Goal: Task Accomplishment & Management: Complete application form

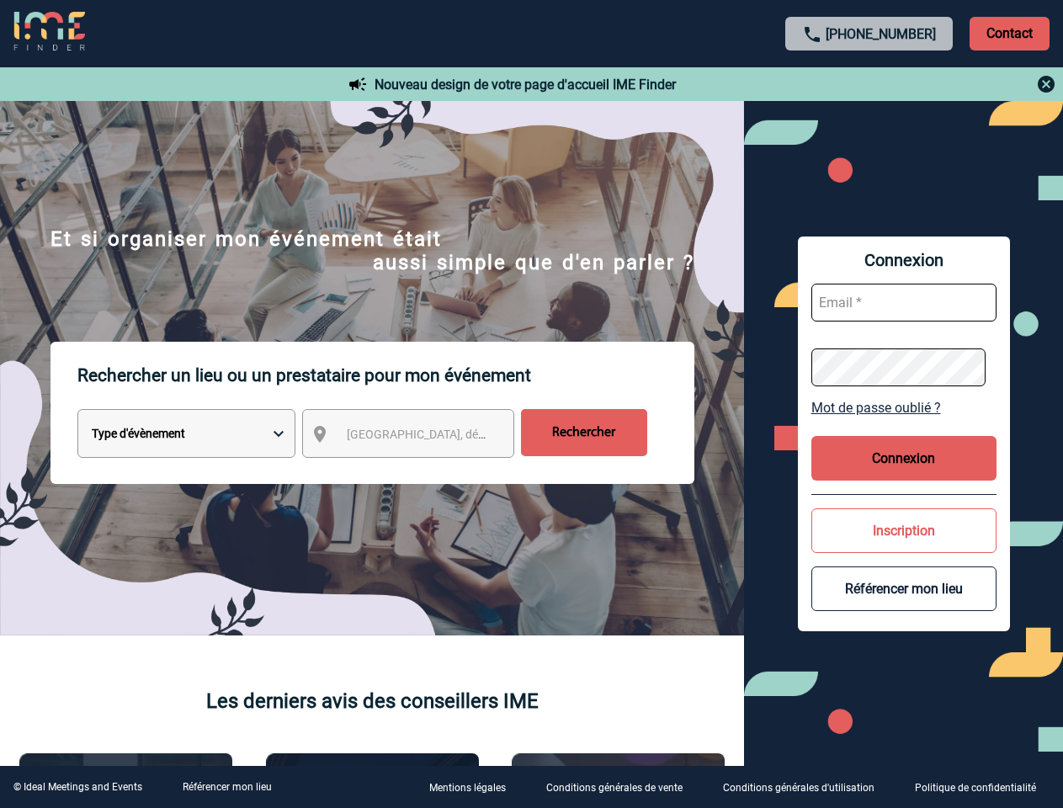
click at [531, 404] on p "Rechercher un lieu ou un prestataire pour mon événement" at bounding box center [385, 375] width 617 height 67
click at [1010, 33] on p "Contact" at bounding box center [1010, 34] width 80 height 34
click at [870, 84] on div at bounding box center [870, 84] width 375 height 20
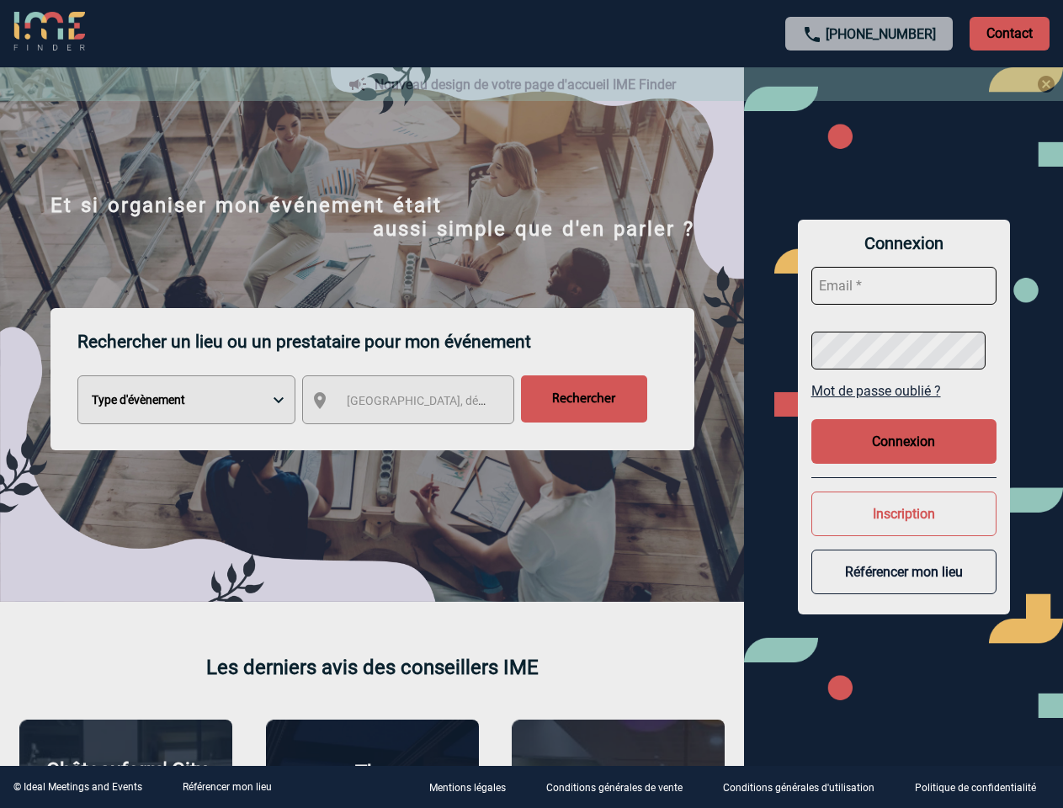
click at [424, 437] on div at bounding box center [531, 404] width 1063 height 808
click at [904, 408] on div at bounding box center [531, 404] width 1063 height 808
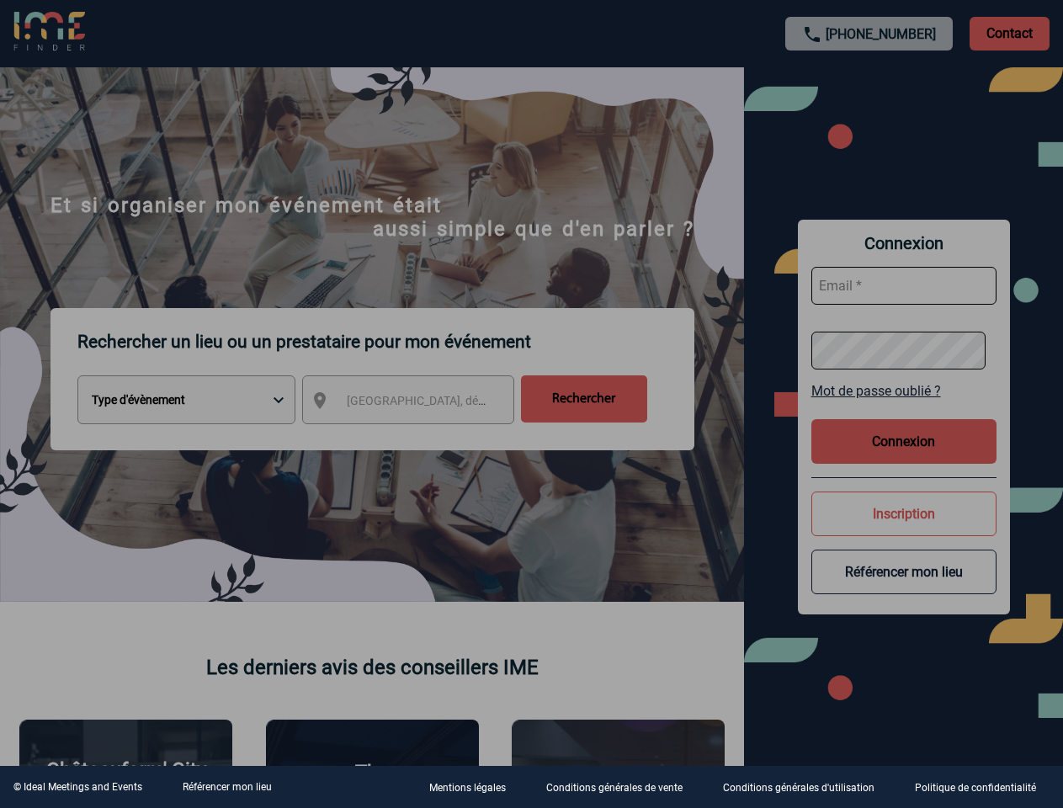
click at [904, 458] on div at bounding box center [531, 404] width 1063 height 808
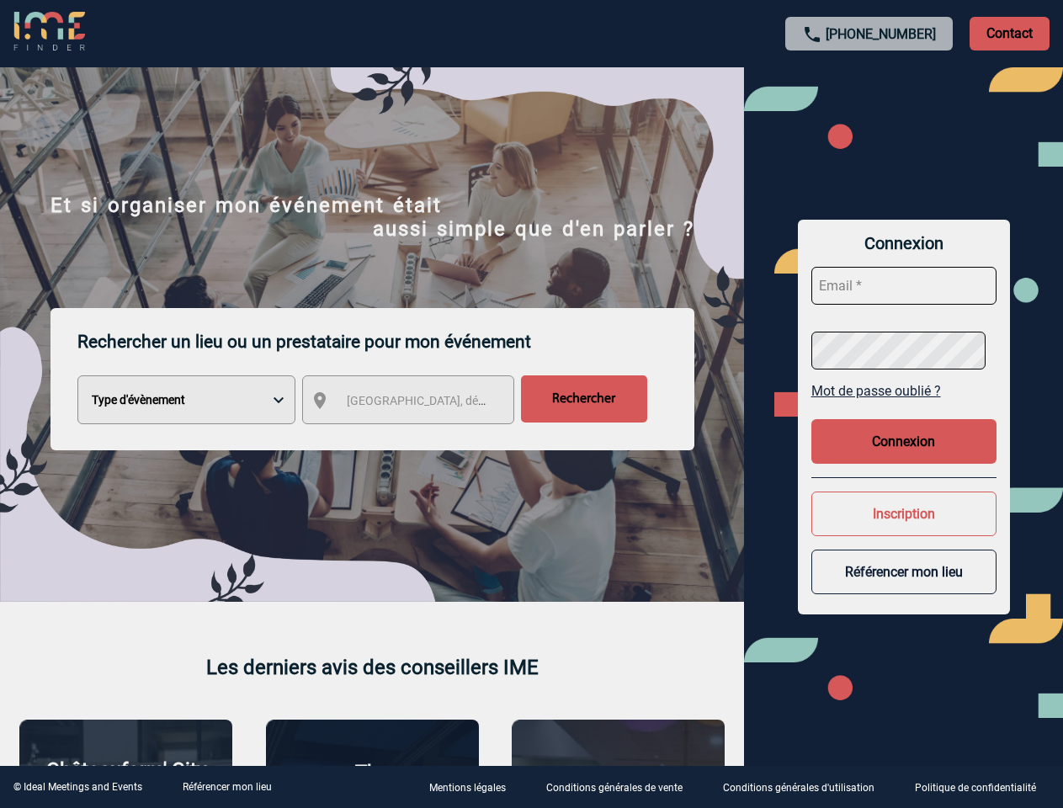
click at [904, 530] on button "Inscription" at bounding box center [904, 514] width 185 height 45
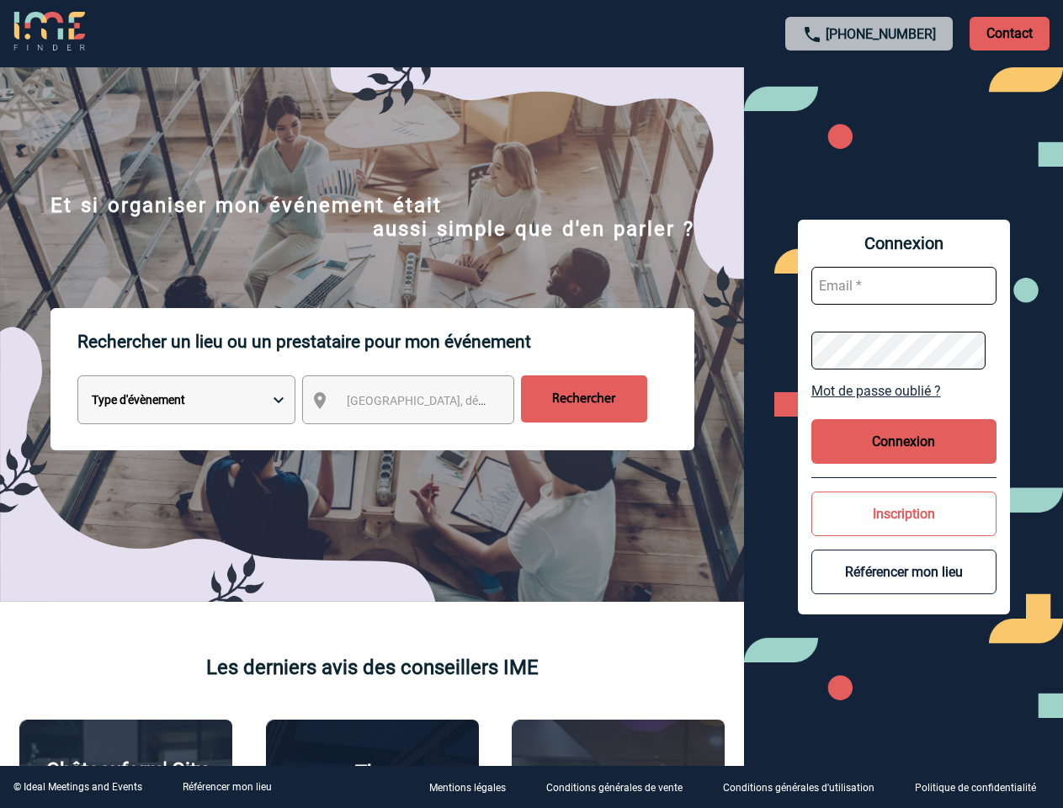
click at [904, 589] on button "Référencer mon lieu" at bounding box center [904, 572] width 185 height 45
click at [226, 787] on link "Référencer mon lieu" at bounding box center [227, 787] width 89 height 12
